Goal: Navigation & Orientation: Find specific page/section

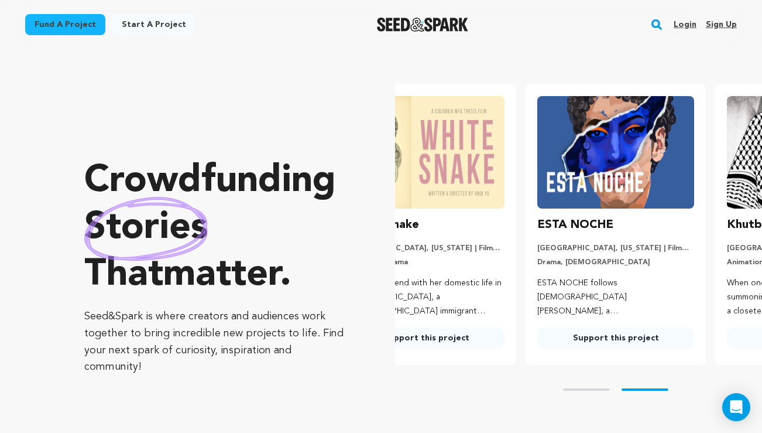
scroll to position [0, 199]
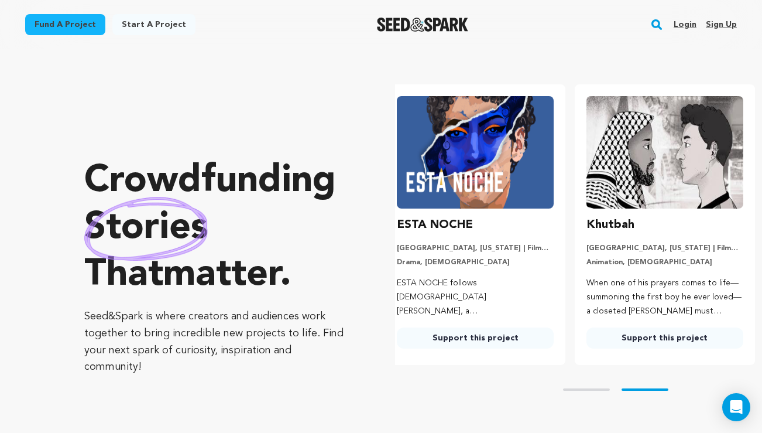
click at [696, 25] on link "Login" at bounding box center [685, 24] width 23 height 19
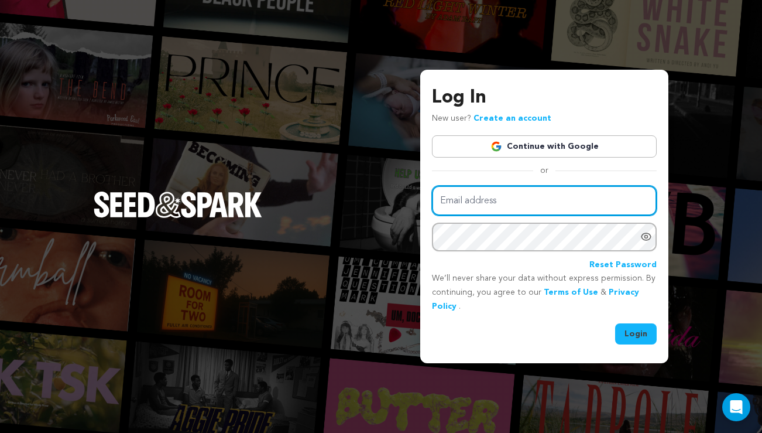
type input "dmrohn@gmail.com"
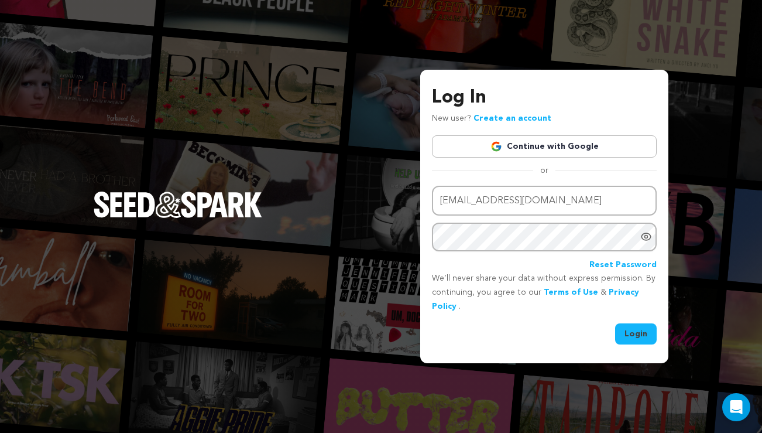
click at [631, 332] on button "Login" at bounding box center [636, 333] width 42 height 21
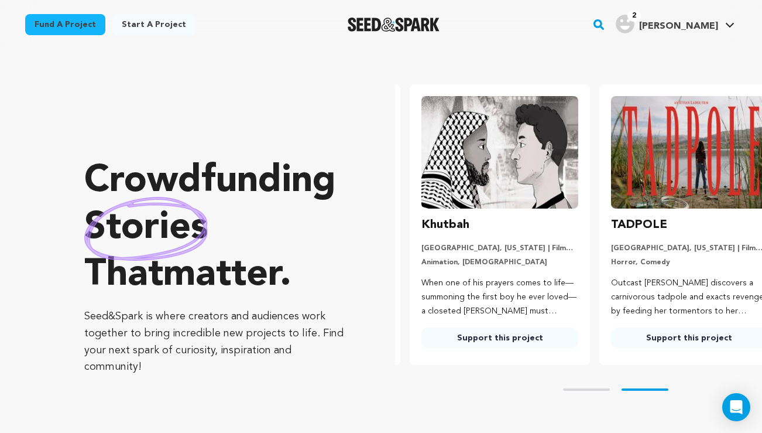
scroll to position [0, 199]
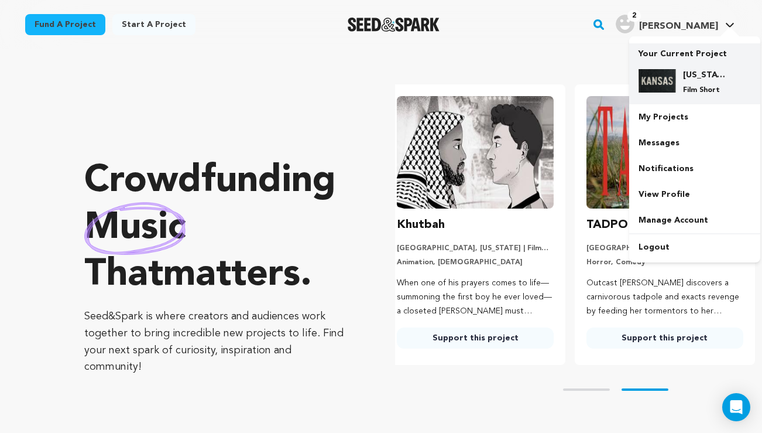
click at [667, 74] on img at bounding box center [657, 80] width 37 height 23
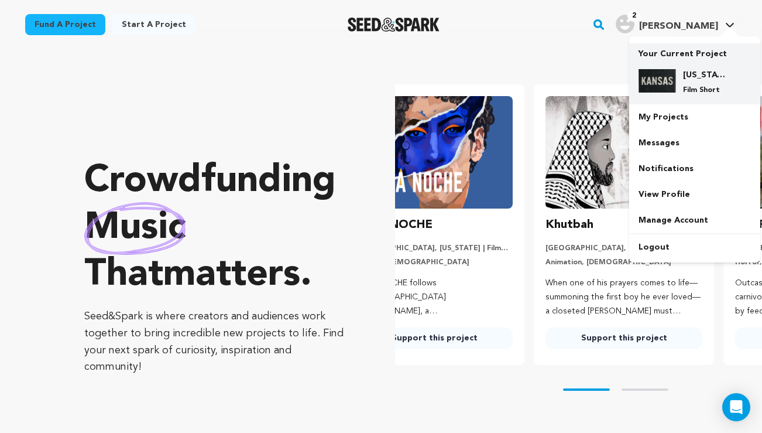
scroll to position [0, 0]
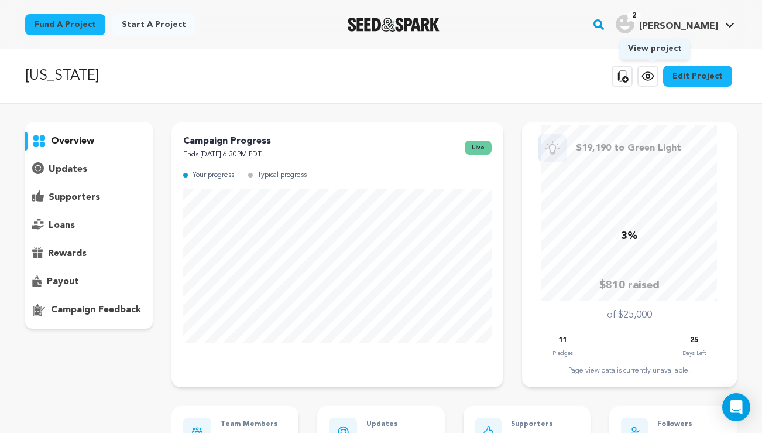
click at [648, 77] on icon at bounding box center [647, 76] width 11 height 8
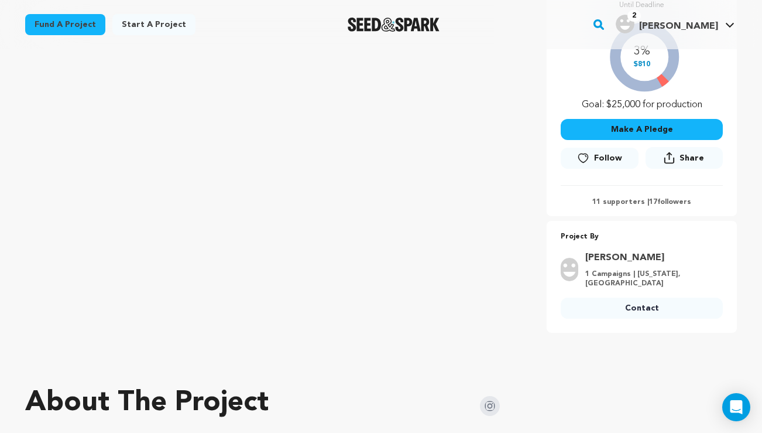
scroll to position [268, 0]
